Goal: Information Seeking & Learning: Learn about a topic

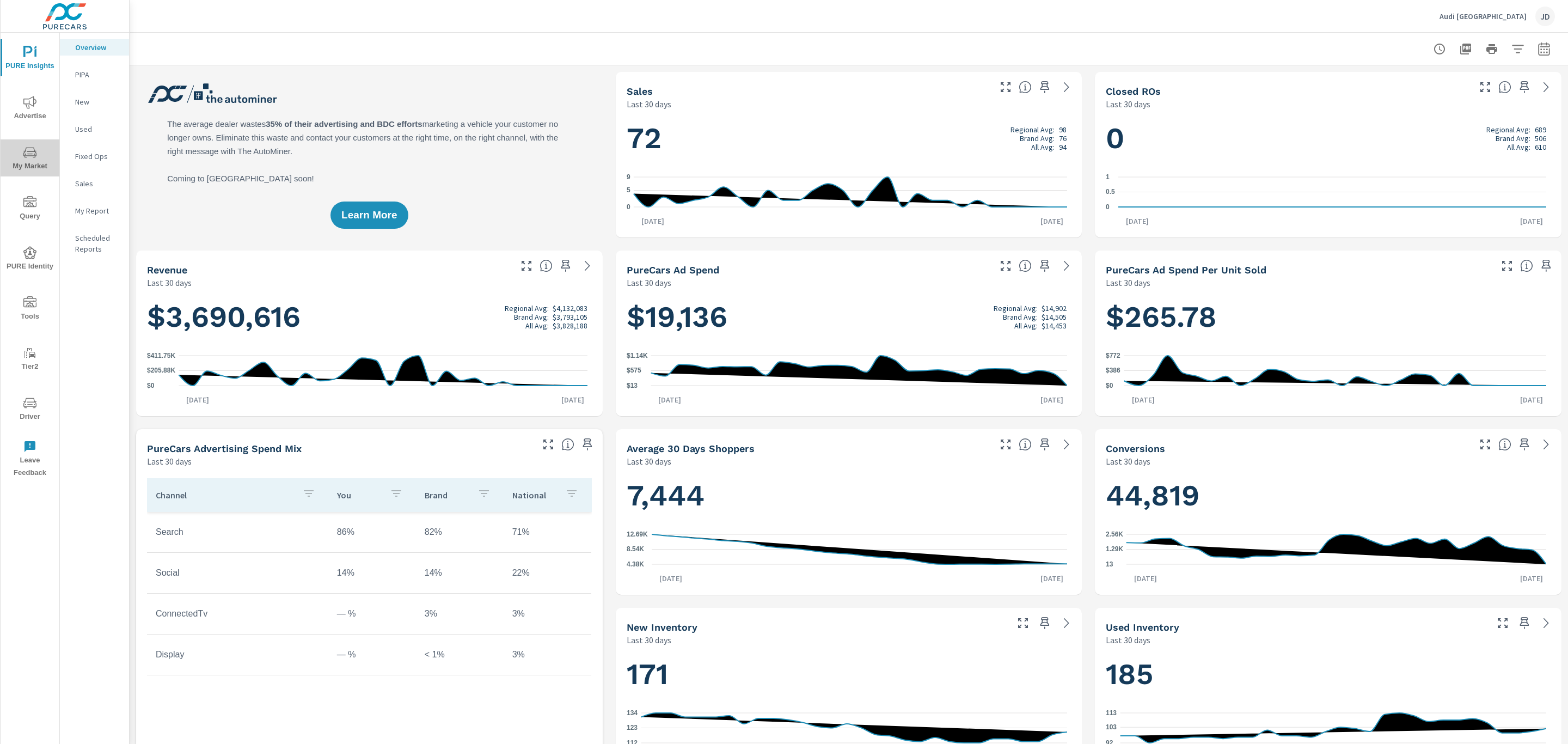
click at [29, 162] on span "My Market" at bounding box center [30, 160] width 52 height 27
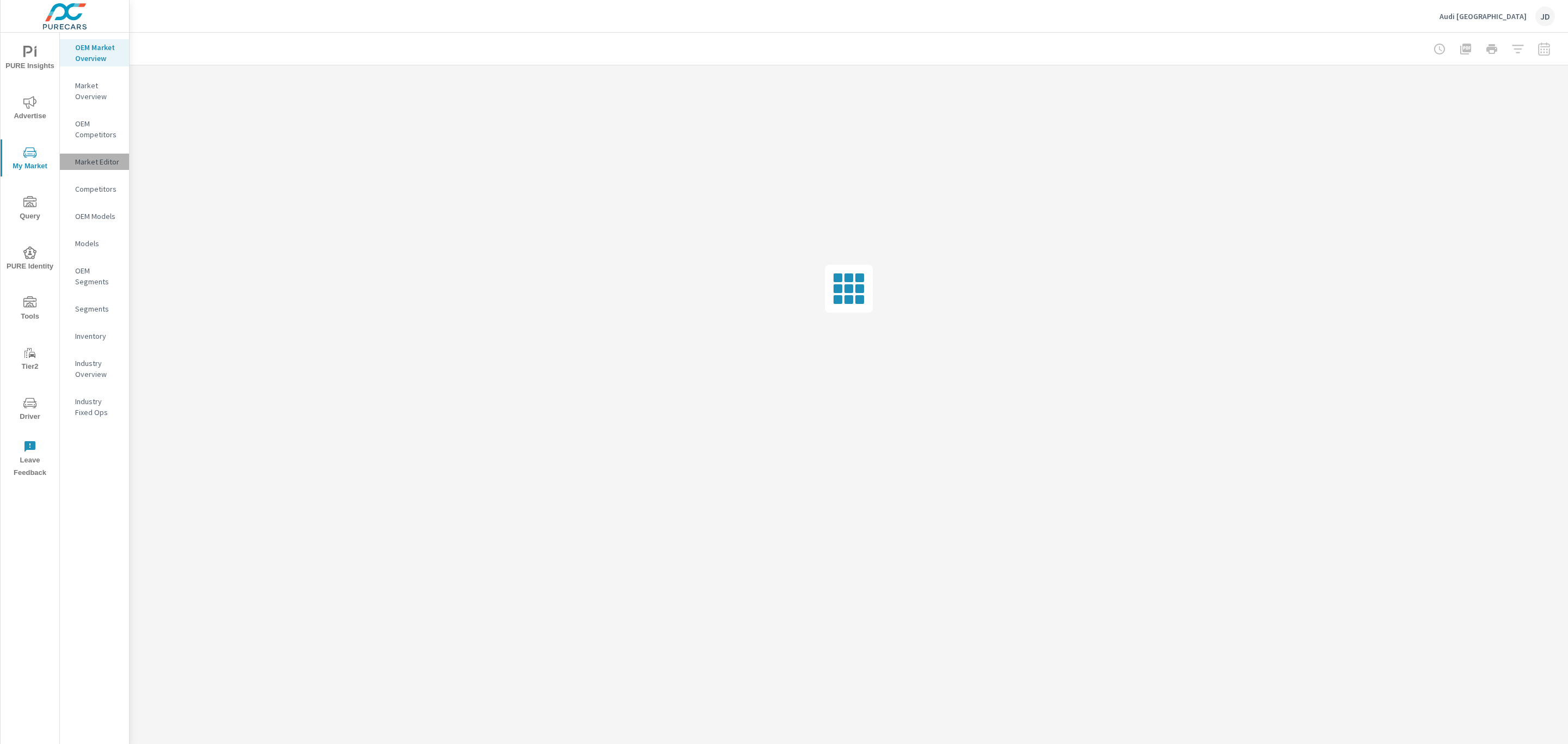
click at [96, 157] on p "Market Editor" at bounding box center [97, 162] width 45 height 11
